Goal: Task Accomplishment & Management: Use online tool/utility

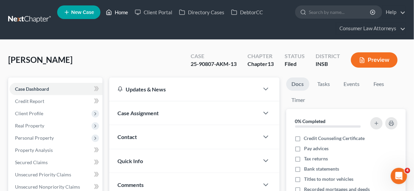
click at [119, 11] on link "Home" at bounding box center [116, 12] width 29 height 12
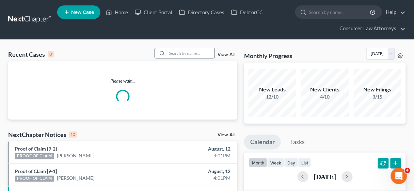
click at [180, 54] on input "search" at bounding box center [191, 53] width 48 height 10
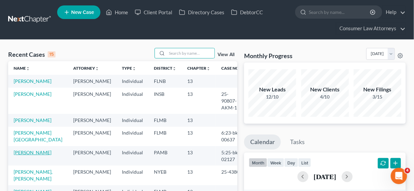
click at [26, 150] on link "[PERSON_NAME]" at bounding box center [33, 153] width 38 height 6
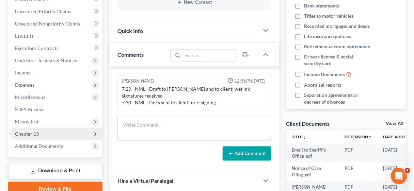
scroll to position [272, 0]
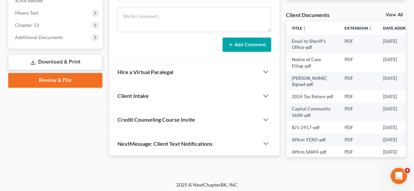
click at [60, 59] on link "Download & Print" at bounding box center [55, 62] width 94 height 16
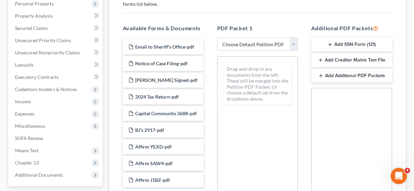
scroll to position [136, 0]
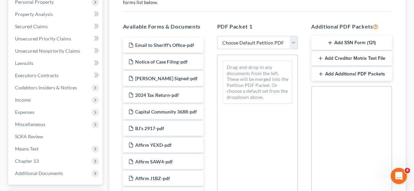
click at [347, 73] on button "Add Additional PDF Packets" at bounding box center [351, 74] width 81 height 14
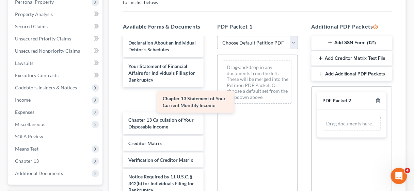
scroll to position [1006, 0]
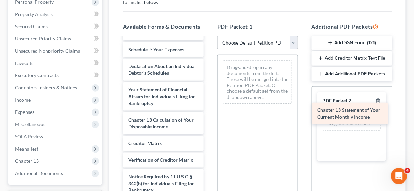
drag, startPoint x: 164, startPoint y: 98, endPoint x: 353, endPoint y: 112, distance: 189.4
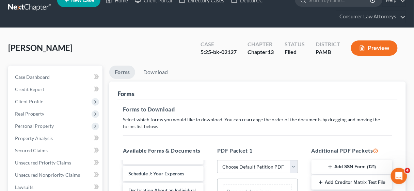
scroll to position [0, 0]
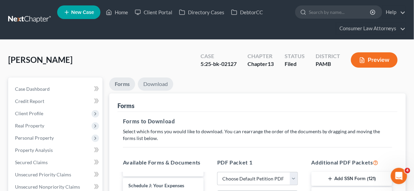
click at [153, 84] on link "Download" at bounding box center [155, 84] width 35 height 13
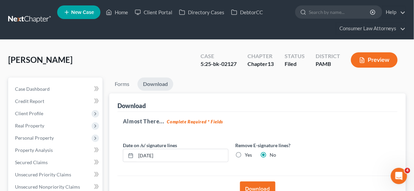
click at [260, 188] on button "Download" at bounding box center [257, 189] width 35 height 15
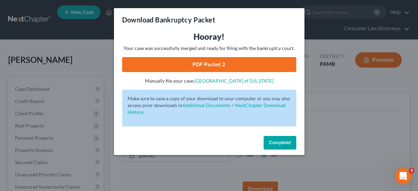
click at [214, 62] on link "PDF Packet 2" at bounding box center [209, 64] width 174 height 15
click at [278, 143] on span "Complete!" at bounding box center [280, 143] width 22 height 6
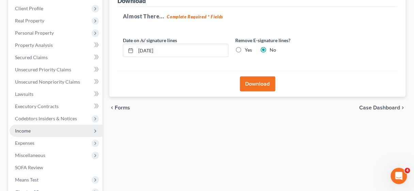
scroll to position [109, 0]
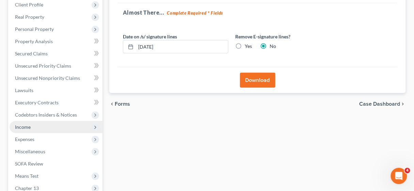
click at [27, 125] on span "Income" at bounding box center [23, 127] width 16 height 6
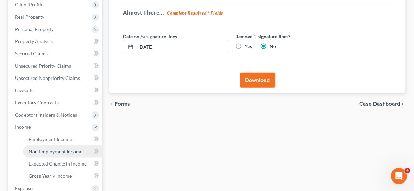
click at [41, 149] on span "Non Employment Income" at bounding box center [56, 152] width 54 height 6
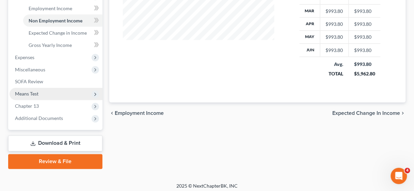
scroll to position [243, 0]
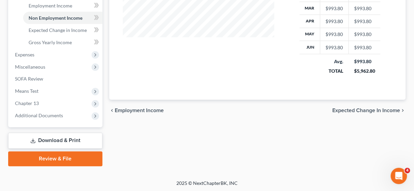
click at [55, 138] on link "Download & Print" at bounding box center [55, 141] width 94 height 16
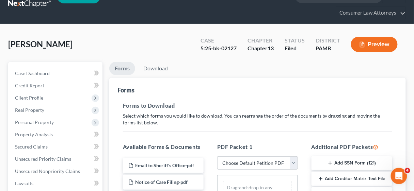
scroll to position [109, 0]
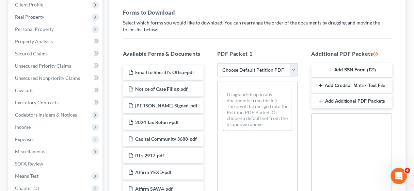
click at [343, 100] on button "Add Additional PDF Packets" at bounding box center [351, 101] width 81 height 14
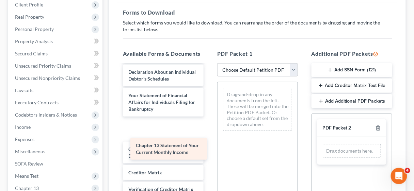
scroll to position [1006, 0]
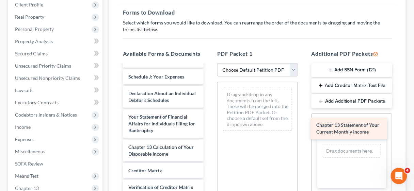
drag, startPoint x: 167, startPoint y: 148, endPoint x: 355, endPoint y: 127, distance: 189.0
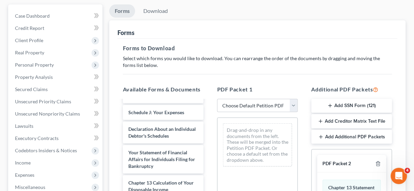
scroll to position [0, 0]
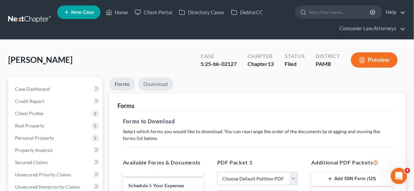
click at [159, 80] on link "Download" at bounding box center [155, 84] width 35 height 13
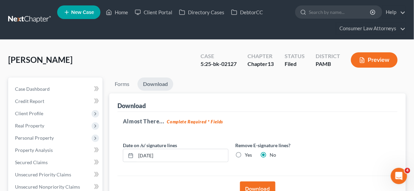
click at [256, 185] on button "Download" at bounding box center [257, 189] width 35 height 15
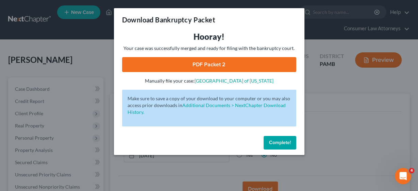
click at [279, 144] on span "Complete!" at bounding box center [280, 143] width 22 height 6
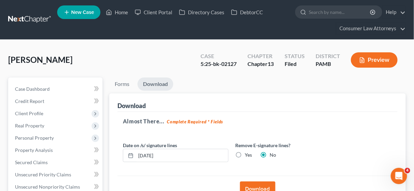
click at [261, 184] on button "Download" at bounding box center [257, 189] width 35 height 15
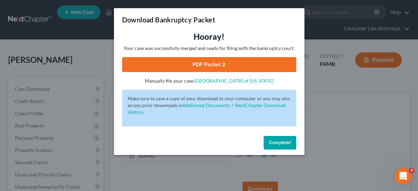
click at [187, 61] on link "PDF Packet 2" at bounding box center [209, 64] width 174 height 15
click at [277, 141] on span "Complete!" at bounding box center [280, 143] width 22 height 6
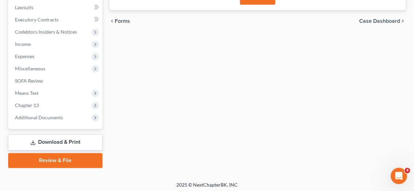
scroll to position [194, 0]
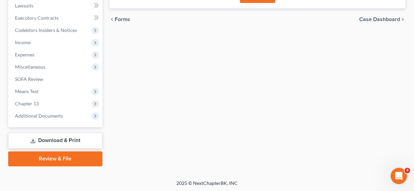
click at [67, 156] on link "Review & File" at bounding box center [55, 159] width 94 height 15
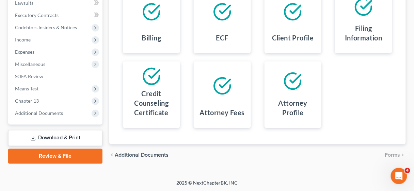
click at [68, 138] on link "Download & Print" at bounding box center [55, 138] width 94 height 16
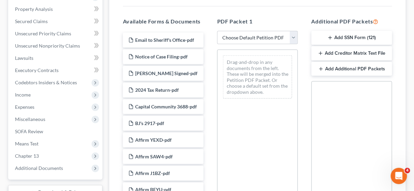
scroll to position [138, 0]
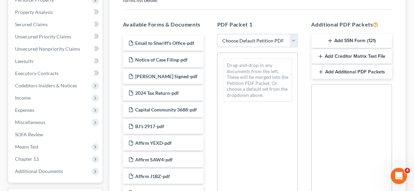
click at [359, 71] on button "Add Additional PDF Packets" at bounding box center [351, 72] width 81 height 14
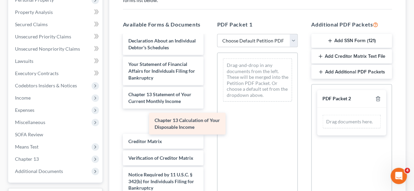
scroll to position [1006, 0]
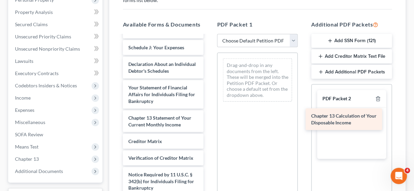
drag, startPoint x: 155, startPoint y: 121, endPoint x: 338, endPoint y: 120, distance: 182.8
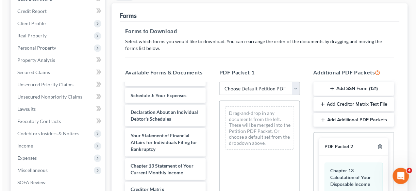
scroll to position [2, 0]
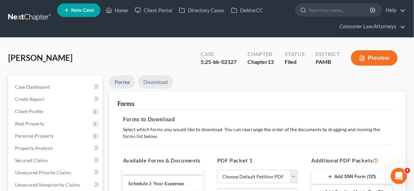
click at [148, 82] on link "Download" at bounding box center [155, 82] width 35 height 13
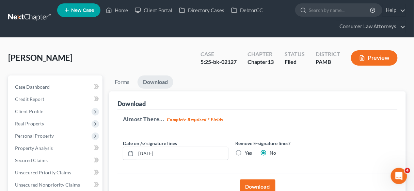
click at [256, 182] on button "Download" at bounding box center [257, 187] width 35 height 15
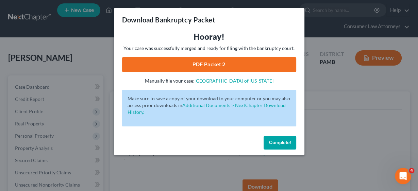
click at [208, 65] on link "PDF Packet 2" at bounding box center [209, 64] width 174 height 15
